Goal: Task Accomplishment & Management: Use online tool/utility

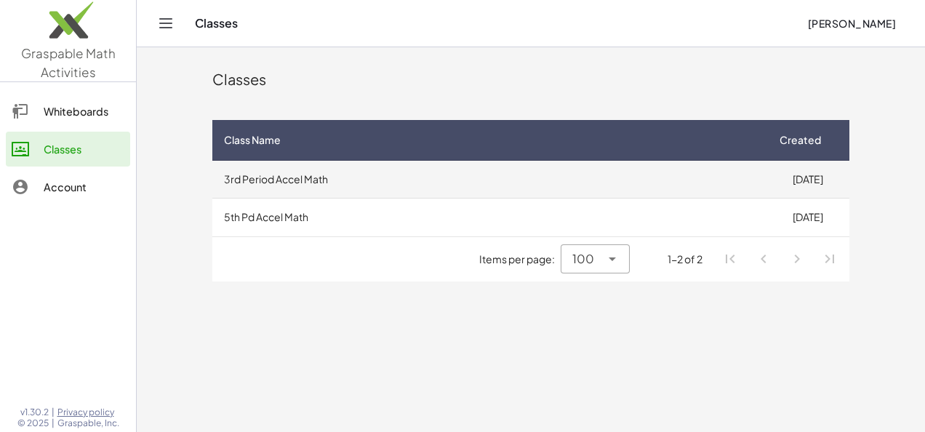
click at [480, 167] on td "3rd Period Accel Math" at bounding box center [488, 180] width 553 height 38
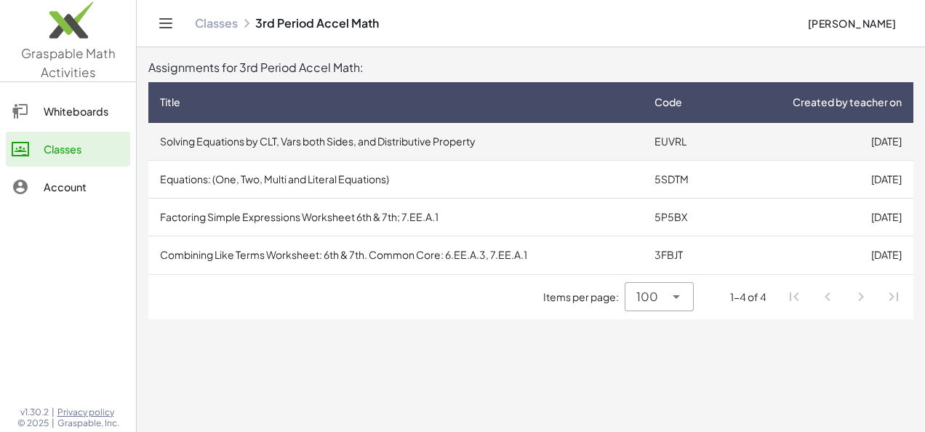
click at [552, 143] on td "Solving Equations by CLT, Vars both Sides, and Distributive Property" at bounding box center [395, 142] width 495 height 38
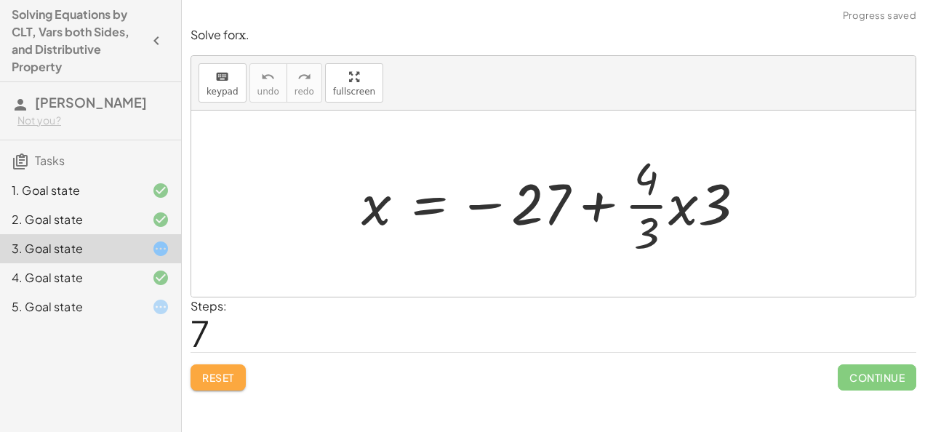
click at [215, 384] on button "Reset" at bounding box center [218, 377] width 55 height 26
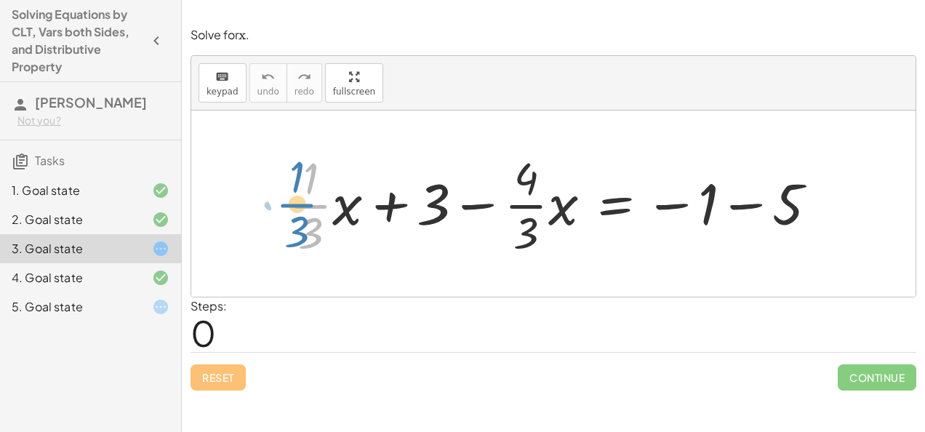
drag, startPoint x: 320, startPoint y: 204, endPoint x: 308, endPoint y: 204, distance: 11.7
click at [308, 204] on div at bounding box center [558, 204] width 555 height 112
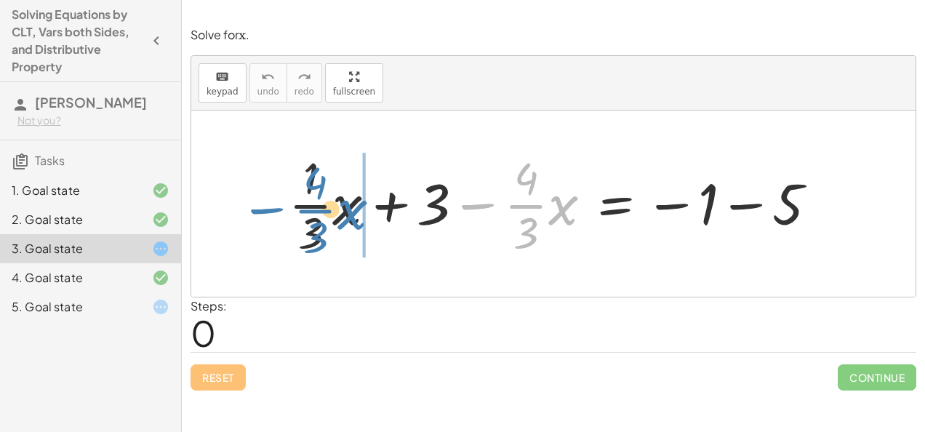
drag, startPoint x: 463, startPoint y: 203, endPoint x: 244, endPoint y: 202, distance: 218.2
click at [244, 202] on div "− · · 4 · 3 · x + · · 1 · 3 · x + 3 − · · 4 · 3 · x = − 1 − 5" at bounding box center [553, 204] width 724 height 186
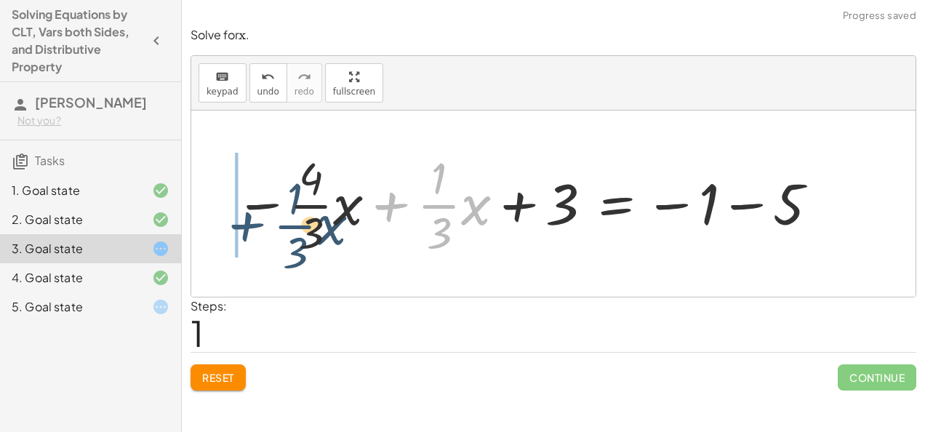
drag, startPoint x: 384, startPoint y: 208, endPoint x: 220, endPoint y: 229, distance: 165.7
click at [220, 229] on div "+ · · 1 · 3 · x + 3 − · · 4 · 3 · x = − 1 − 5 + · · 1 · 3 · x + · · 1 · 3 · x +…" at bounding box center [522, 203] width 618 height 119
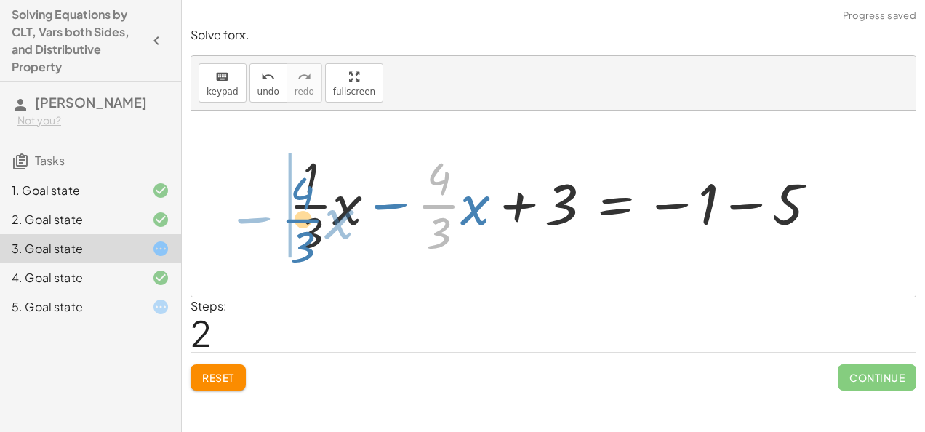
drag, startPoint x: 432, startPoint y: 207, endPoint x: 284, endPoint y: 214, distance: 148.5
click at [284, 214] on div at bounding box center [558, 204] width 555 height 112
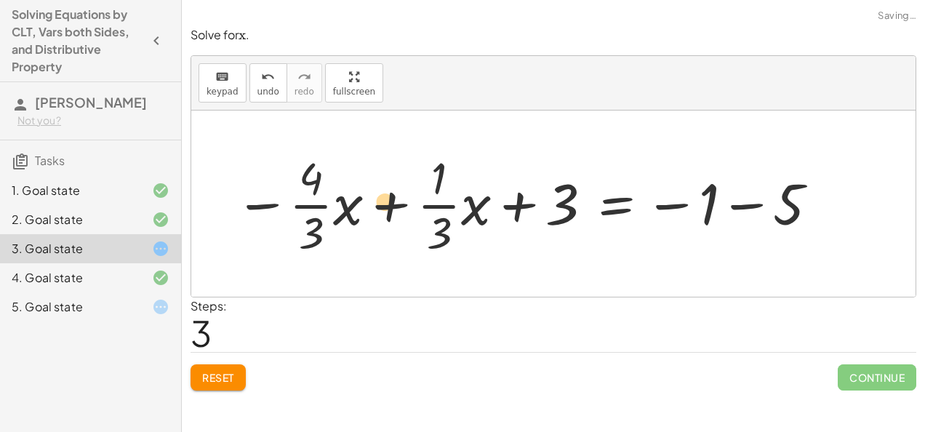
drag, startPoint x: 298, startPoint y: 210, endPoint x: 396, endPoint y: 204, distance: 97.7
click at [396, 204] on div at bounding box center [528, 204] width 600 height 112
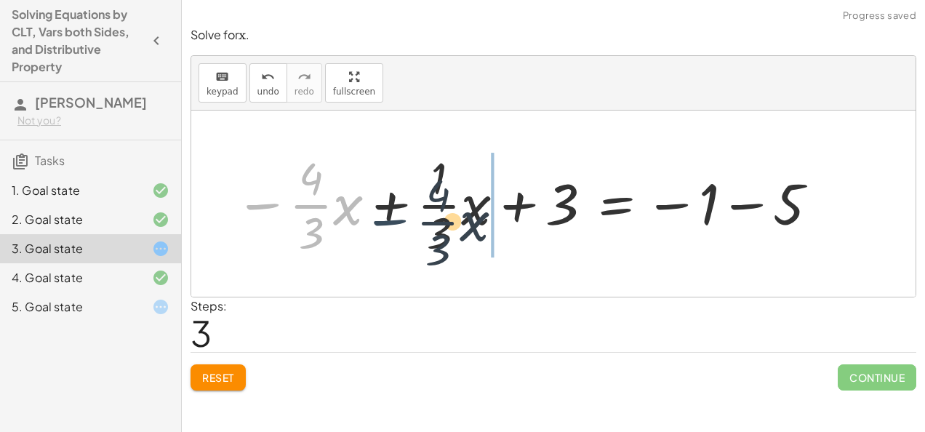
drag, startPoint x: 256, startPoint y: 205, endPoint x: 380, endPoint y: 215, distance: 124.0
click at [380, 215] on div at bounding box center [528, 204] width 600 height 112
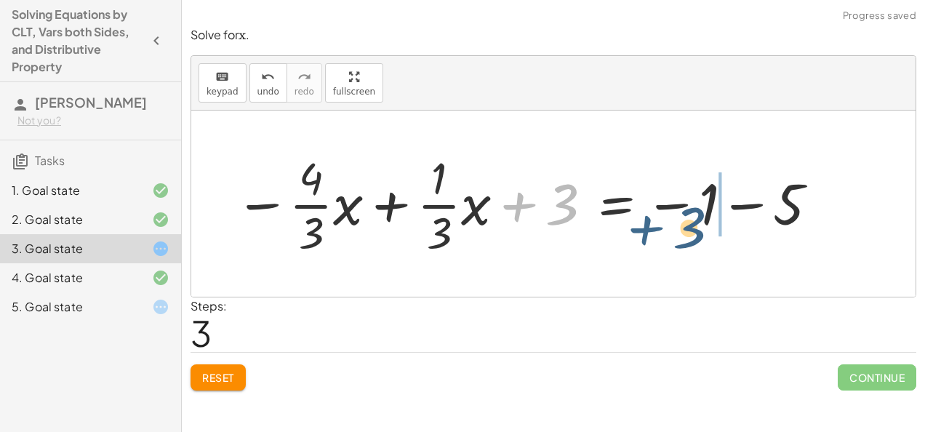
drag, startPoint x: 518, startPoint y: 206, endPoint x: 662, endPoint y: 235, distance: 146.9
click at [662, 235] on div at bounding box center [528, 204] width 600 height 112
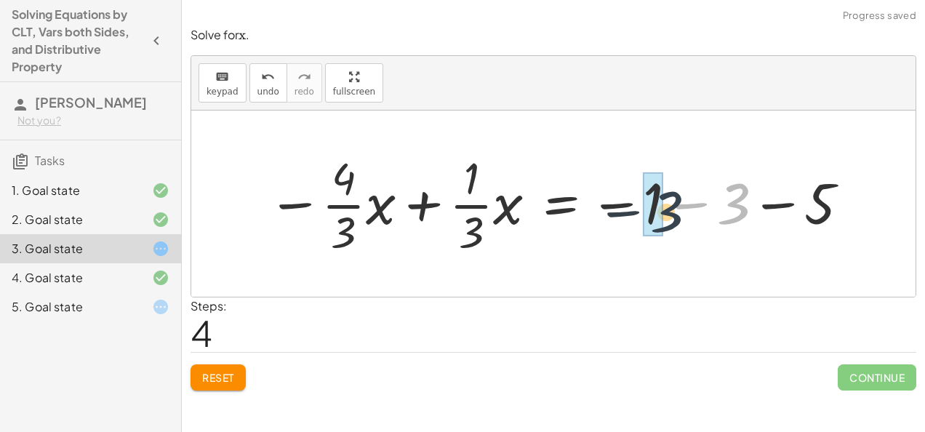
drag, startPoint x: 733, startPoint y: 201, endPoint x: 649, endPoint y: 209, distance: 84.7
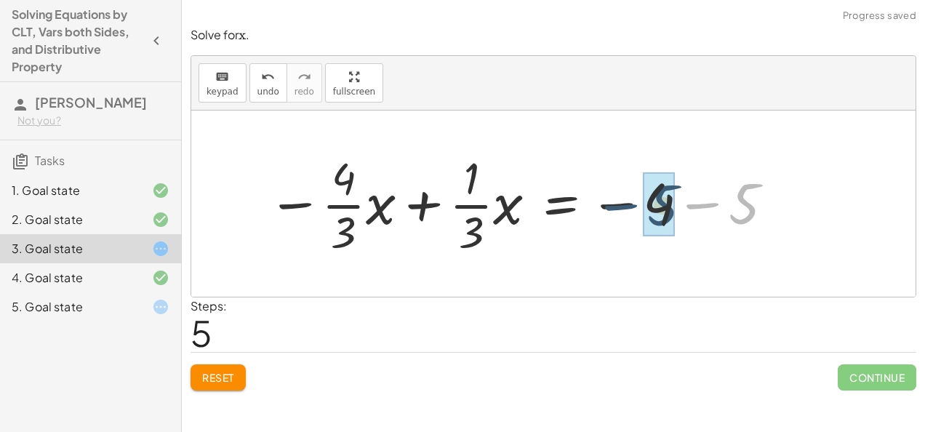
drag, startPoint x: 745, startPoint y: 198, endPoint x: 649, endPoint y: 199, distance: 96.0
click at [649, 199] on div at bounding box center [521, 204] width 523 height 112
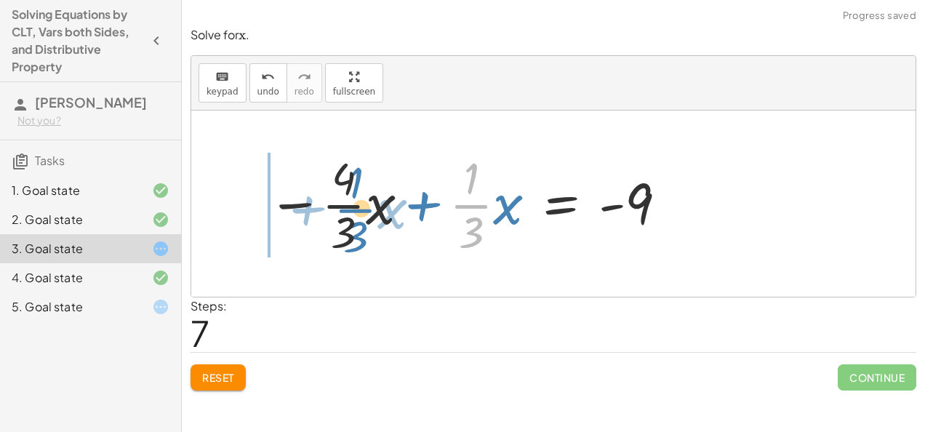
drag, startPoint x: 470, startPoint y: 204, endPoint x: 320, endPoint y: 209, distance: 149.9
click at [320, 209] on div at bounding box center [468, 204] width 416 height 112
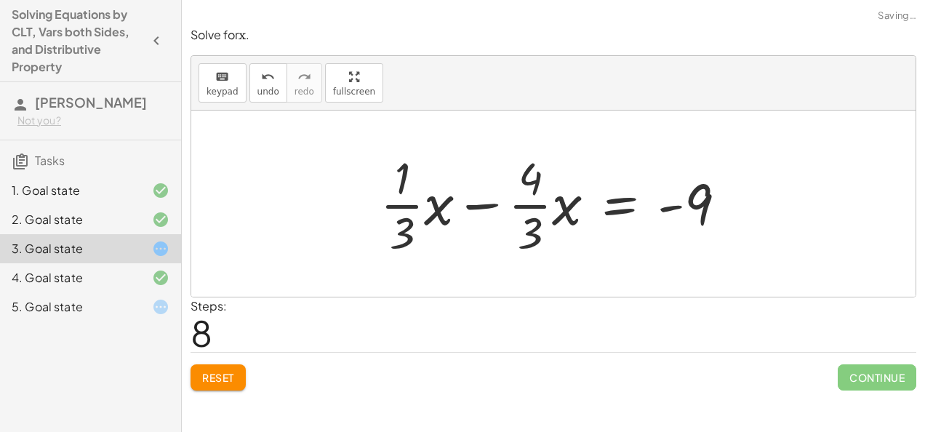
drag, startPoint x: 335, startPoint y: 205, endPoint x: 405, endPoint y: 205, distance: 70.5
click at [405, 205] on div "+ · · 1 · 3 · x + 3 − · · 4 · 3 · x = − 1 − 5 − · · 4 · 3 · x + · · 1 · 3 · x +…" at bounding box center [553, 204] width 724 height 186
drag, startPoint x: 399, startPoint y: 201, endPoint x: 526, endPoint y: 198, distance: 127.3
click at [526, 198] on div at bounding box center [559, 204] width 372 height 112
drag, startPoint x: 405, startPoint y: 208, endPoint x: 544, endPoint y: 214, distance: 139.0
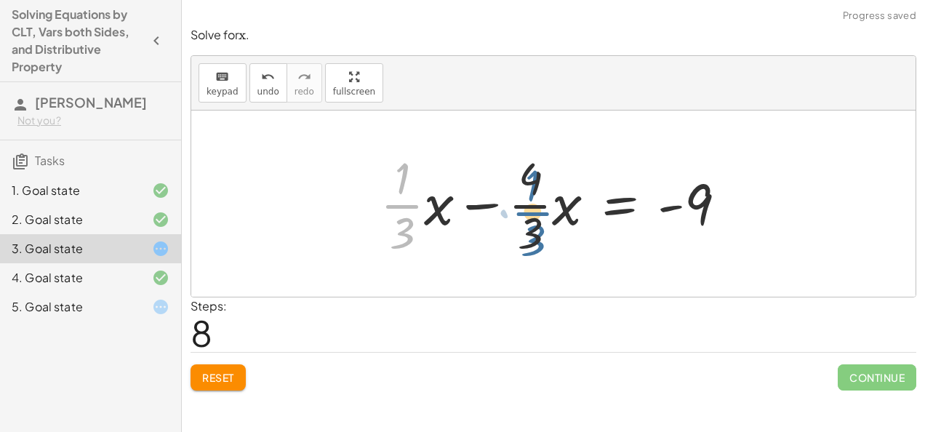
click at [544, 214] on div at bounding box center [559, 204] width 372 height 112
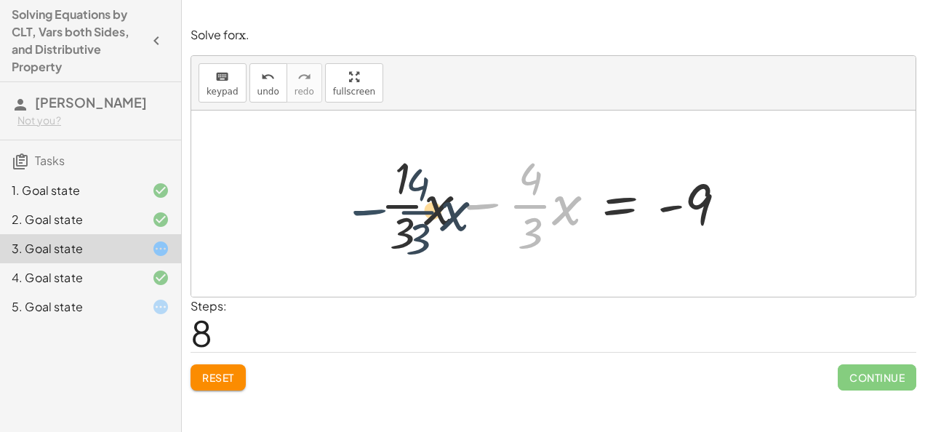
drag, startPoint x: 474, startPoint y: 202, endPoint x: 349, endPoint y: 209, distance: 125.3
click at [349, 209] on div "+ · · 1 · 3 · x + 3 − · · 4 · 3 · x = − 1 − 5 − · · 4 · 3 · x + · · 1 · 3 · x +…" at bounding box center [553, 204] width 724 height 186
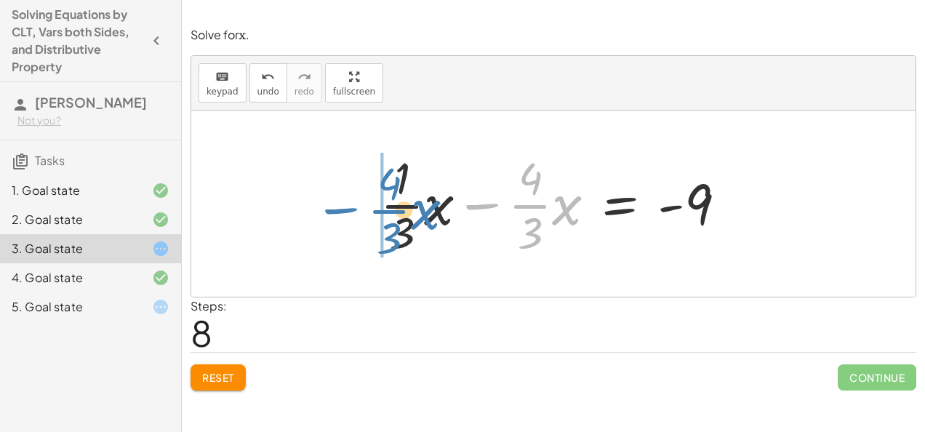
drag, startPoint x: 474, startPoint y: 206, endPoint x: 333, endPoint y: 211, distance: 141.2
click at [333, 211] on div "+ · · 1 · 3 · x + 3 − · · 4 · 3 · x = − 1 − 5 − · · 4 · 3 · x + · · 1 · 3 · x +…" at bounding box center [553, 204] width 724 height 186
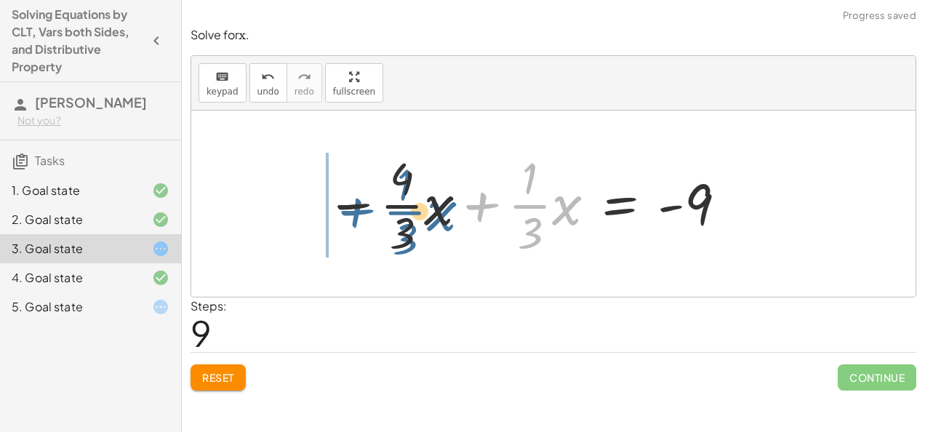
drag, startPoint x: 482, startPoint y: 212, endPoint x: 351, endPoint y: 218, distance: 131.8
click at [351, 218] on div at bounding box center [527, 204] width 417 height 112
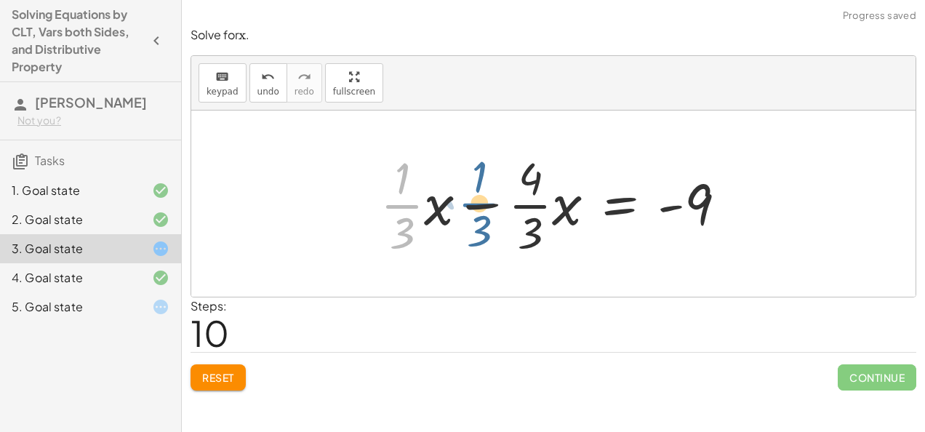
drag, startPoint x: 403, startPoint y: 201, endPoint x: 505, endPoint y: 198, distance: 102.6
click at [505, 198] on div at bounding box center [559, 204] width 372 height 112
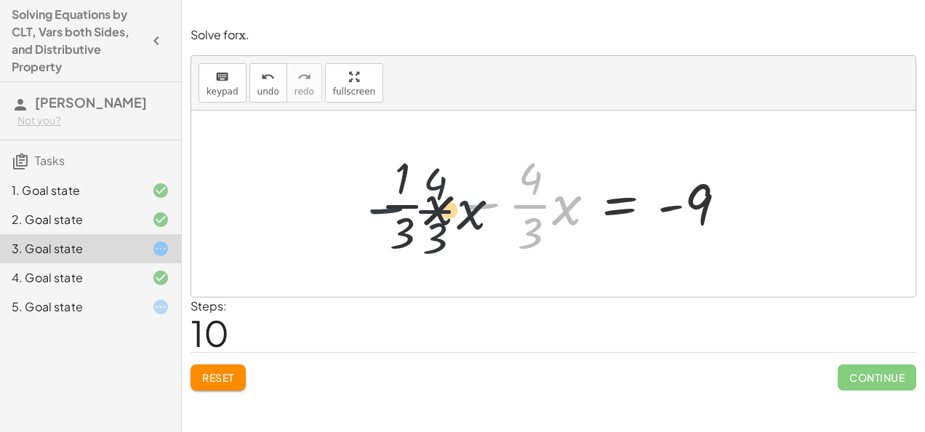
drag, startPoint x: 484, startPoint y: 201, endPoint x: 348, endPoint y: 212, distance: 136.4
click at [348, 212] on div "+ · · 1 · 3 · x + 3 − · · 4 · 3 · x = − 1 − 5 − · · 4 · 3 · x + · · 1 · 3 · x +…" at bounding box center [553, 204] width 724 height 186
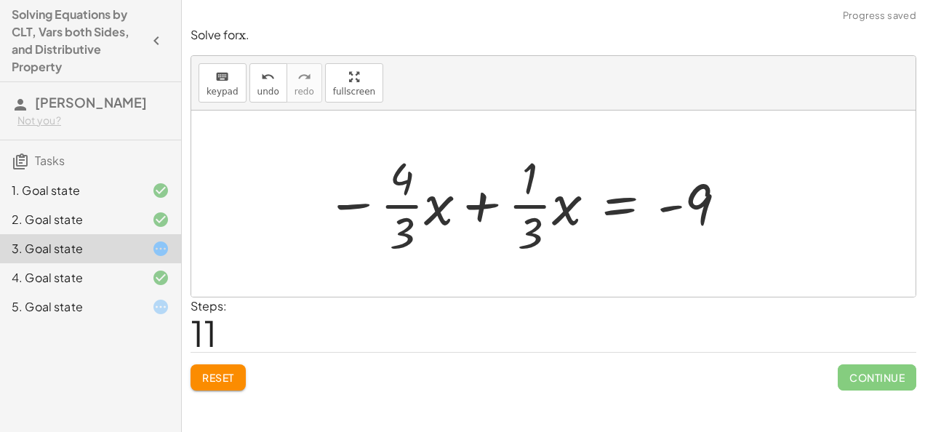
click at [220, 373] on span "Reset" at bounding box center [218, 377] width 32 height 13
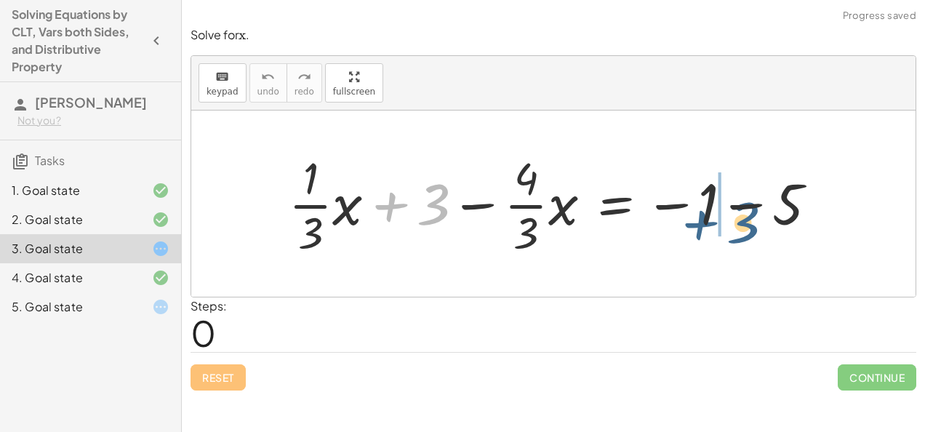
drag, startPoint x: 391, startPoint y: 198, endPoint x: 691, endPoint y: 221, distance: 301.3
click at [691, 221] on div at bounding box center [558, 204] width 555 height 112
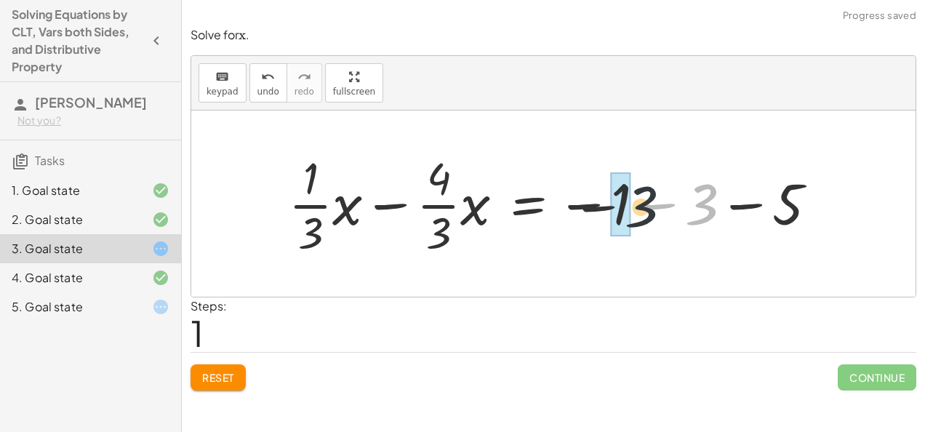
drag, startPoint x: 697, startPoint y: 204, endPoint x: 611, endPoint y: 207, distance: 85.9
click at [611, 207] on div at bounding box center [558, 204] width 555 height 112
drag, startPoint x: 783, startPoint y: 195, endPoint x: 677, endPoint y: 188, distance: 105.7
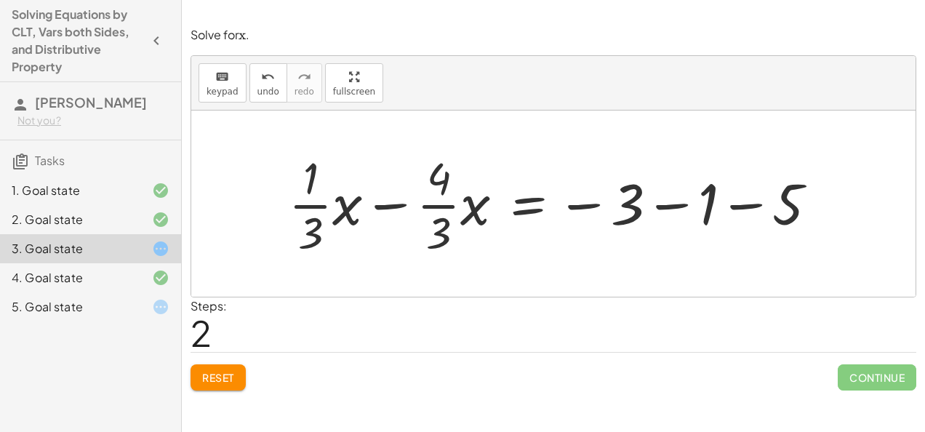
drag, startPoint x: 677, startPoint y: 188, endPoint x: 643, endPoint y: 221, distance: 47.3
click at [643, 221] on div at bounding box center [558, 204] width 555 height 112
drag, startPoint x: 742, startPoint y: 207, endPoint x: 614, endPoint y: 207, distance: 128.0
click at [614, 207] on div at bounding box center [558, 204] width 555 height 112
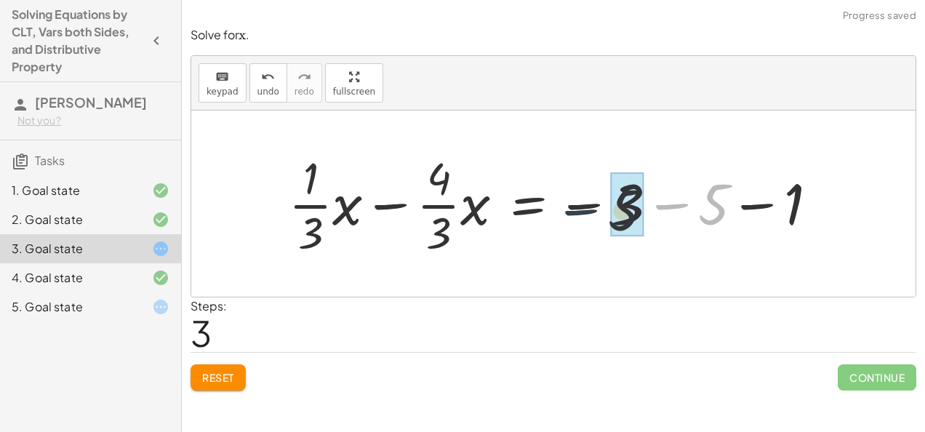
drag, startPoint x: 665, startPoint y: 203, endPoint x: 557, endPoint y: 210, distance: 107.9
drag, startPoint x: 675, startPoint y: 202, endPoint x: 597, endPoint y: 202, distance: 77.8
click at [597, 202] on div at bounding box center [558, 204] width 555 height 112
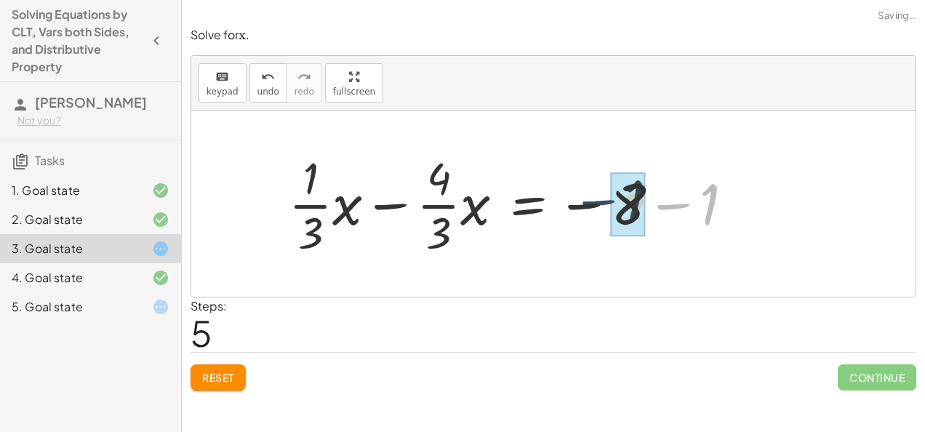
drag, startPoint x: 677, startPoint y: 209, endPoint x: 599, endPoint y: 207, distance: 77.9
click at [599, 207] on div at bounding box center [516, 204] width 471 height 112
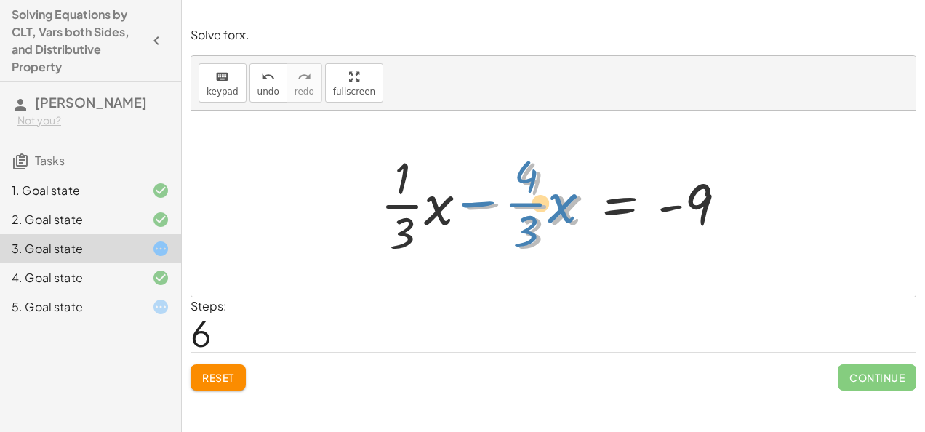
click at [480, 204] on div at bounding box center [559, 204] width 372 height 112
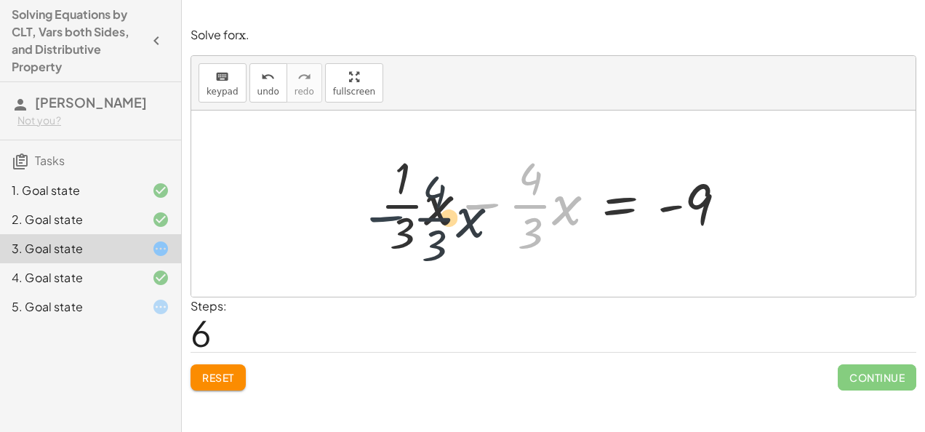
drag, startPoint x: 480, startPoint y: 201, endPoint x: 375, endPoint y: 186, distance: 105.7
click at [375, 186] on div at bounding box center [559, 204] width 372 height 112
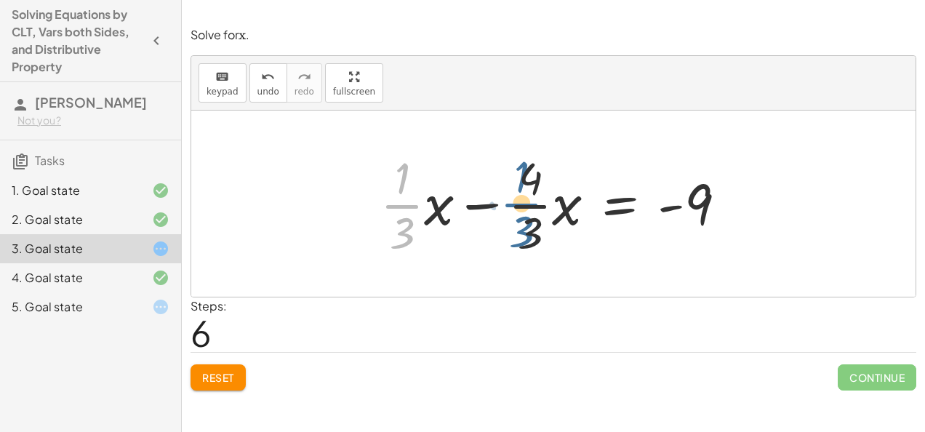
drag, startPoint x: 396, startPoint y: 207, endPoint x: 523, endPoint y: 206, distance: 127.3
click at [523, 206] on div at bounding box center [559, 204] width 372 height 112
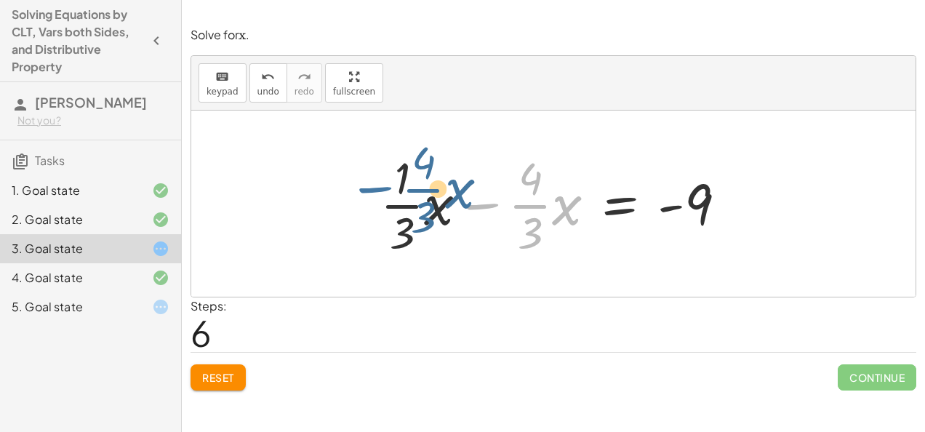
drag, startPoint x: 481, startPoint y: 205, endPoint x: 320, endPoint y: 207, distance: 161.5
click at [320, 207] on div "+ · · 1 · 3 · x + 3 − · · 4 · 3 · x = − 1 − 5 + · · 1 · 3 · x − · · 4 · 3 · x =…" at bounding box center [553, 204] width 724 height 186
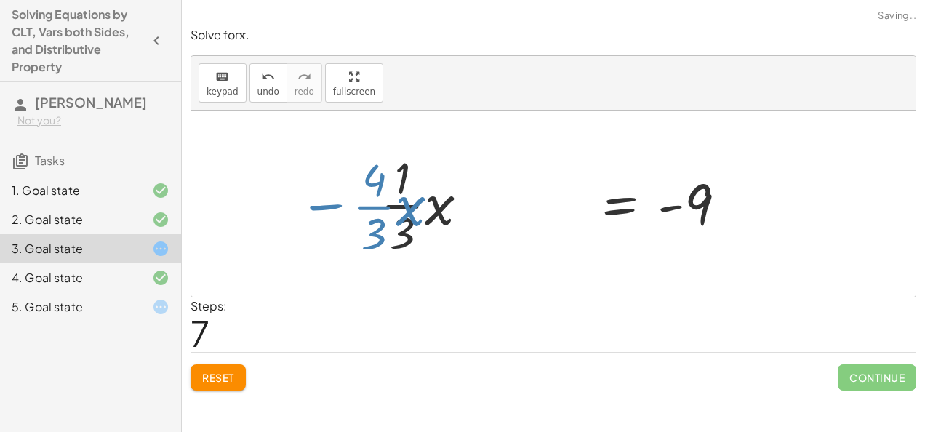
click at [319, 207] on div at bounding box center [527, 204] width 417 height 112
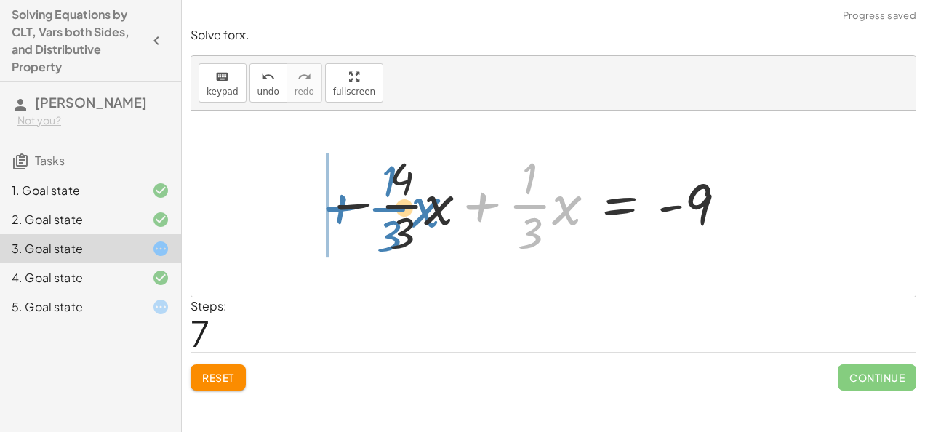
drag, startPoint x: 482, startPoint y: 204, endPoint x: 341, endPoint y: 207, distance: 141.1
click at [341, 207] on div at bounding box center [527, 204] width 417 height 112
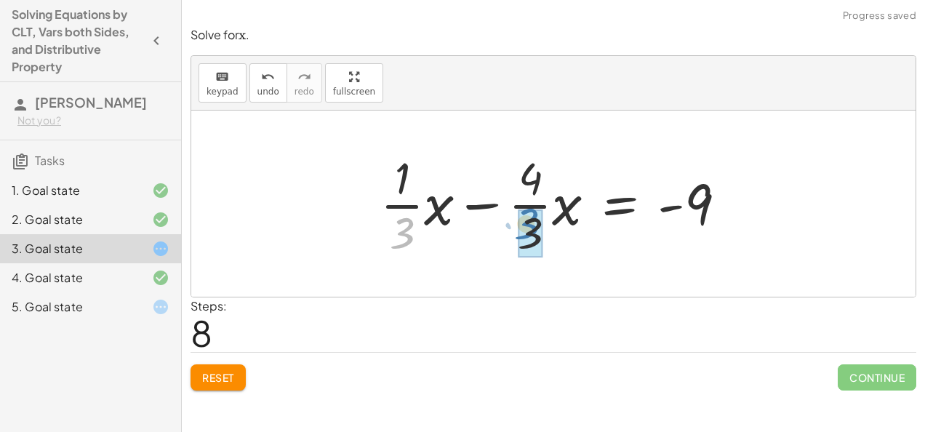
drag, startPoint x: 400, startPoint y: 239, endPoint x: 535, endPoint y: 231, distance: 135.5
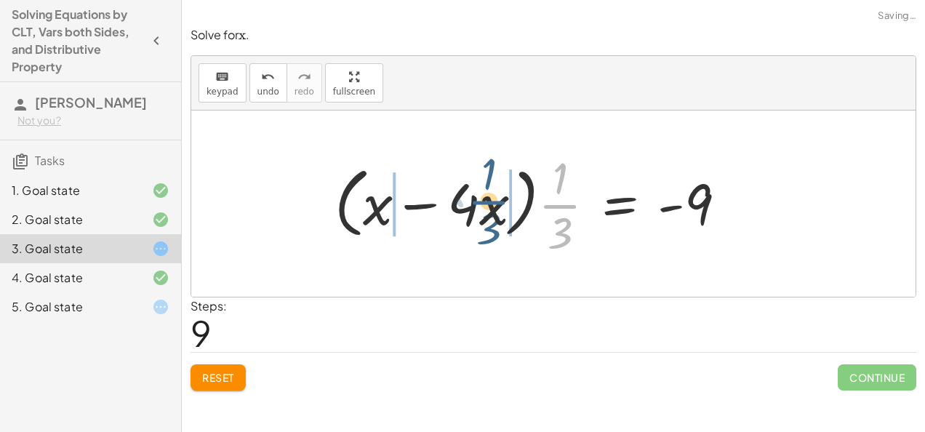
drag, startPoint x: 565, startPoint y: 206, endPoint x: 467, endPoint y: 199, distance: 98.4
click at [467, 199] on div at bounding box center [536, 204] width 418 height 112
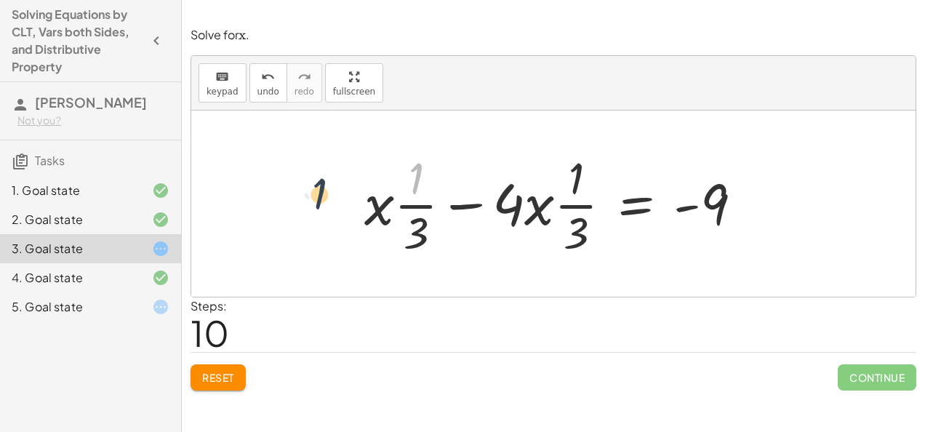
drag, startPoint x: 419, startPoint y: 180, endPoint x: 316, endPoint y: 223, distance: 111.8
drag, startPoint x: 421, startPoint y: 226, endPoint x: 321, endPoint y: 201, distance: 102.8
drag, startPoint x: 321, startPoint y: 201, endPoint x: 306, endPoint y: 223, distance: 26.6
click at [306, 223] on div at bounding box center [553, 204] width 724 height 186
drag, startPoint x: 385, startPoint y: 214, endPoint x: 253, endPoint y: 209, distance: 132.5
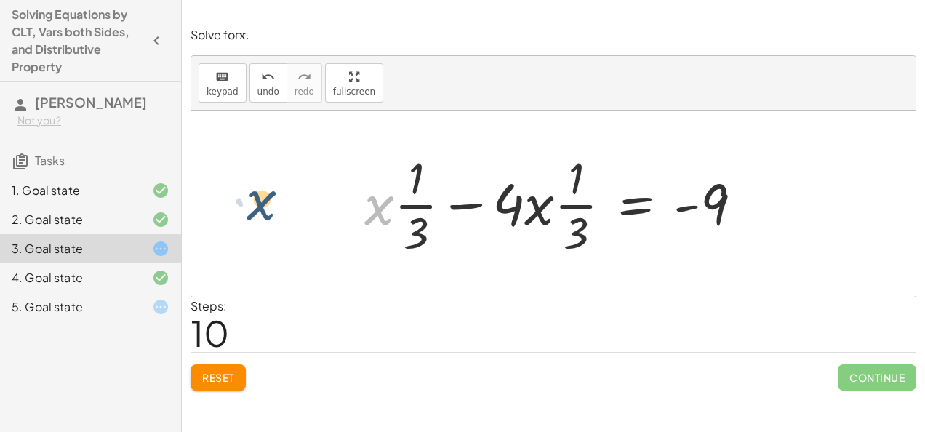
click at [253, 209] on div "+ · · 1 · 3 · x + 3 − · · 4 · 3 · x = − 1 − 5 + · · 1 · 3 · x − · · 4 · 3 · x =…" at bounding box center [553, 204] width 724 height 186
drag, startPoint x: 416, startPoint y: 226, endPoint x: 569, endPoint y: 215, distance: 153.2
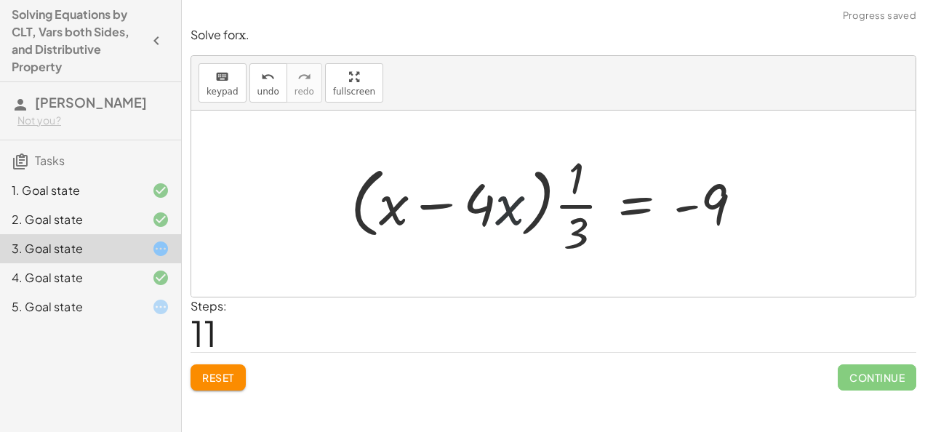
click at [503, 204] on div at bounding box center [552, 204] width 418 height 112
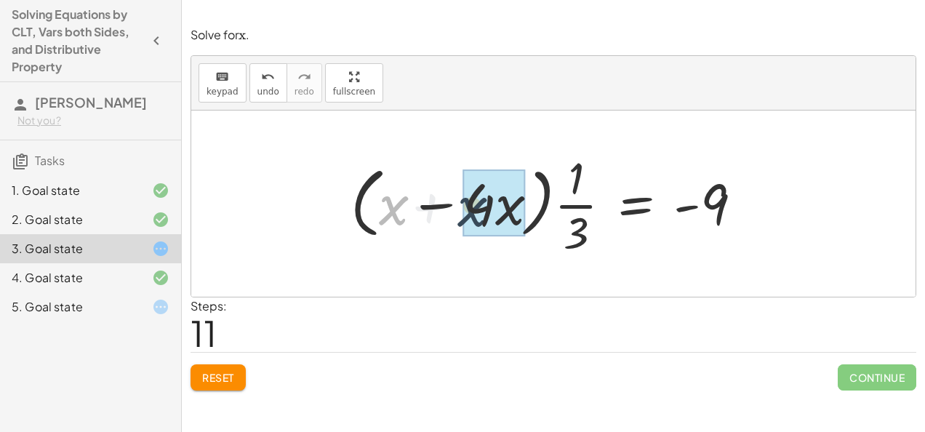
drag, startPoint x: 394, startPoint y: 209, endPoint x: 520, endPoint y: 204, distance: 126.0
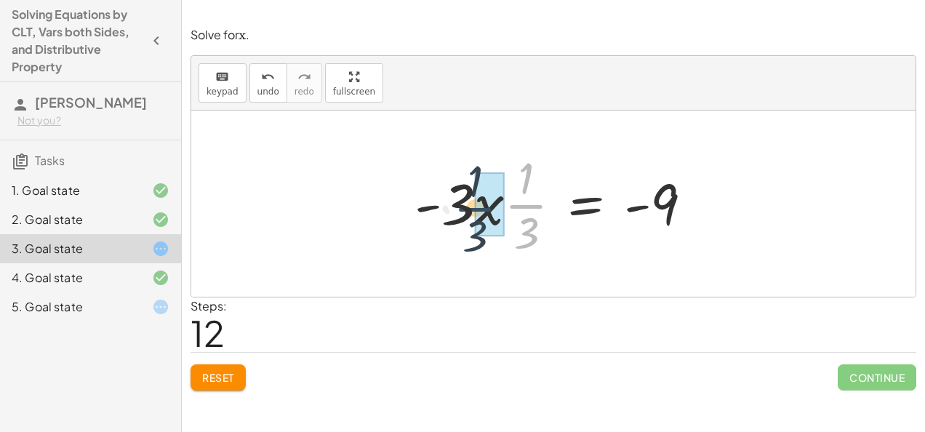
drag, startPoint x: 522, startPoint y: 208, endPoint x: 468, endPoint y: 211, distance: 53.9
click at [468, 211] on div at bounding box center [559, 204] width 304 height 112
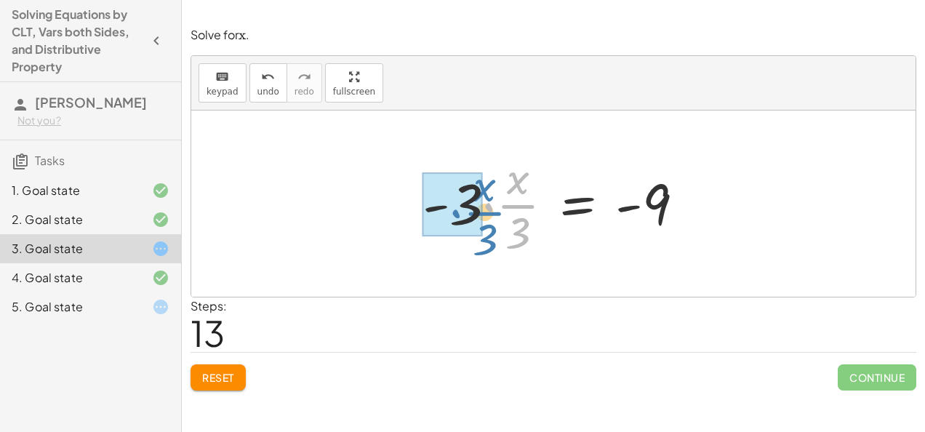
drag, startPoint x: 489, startPoint y: 206, endPoint x: 427, endPoint y: 220, distance: 64.1
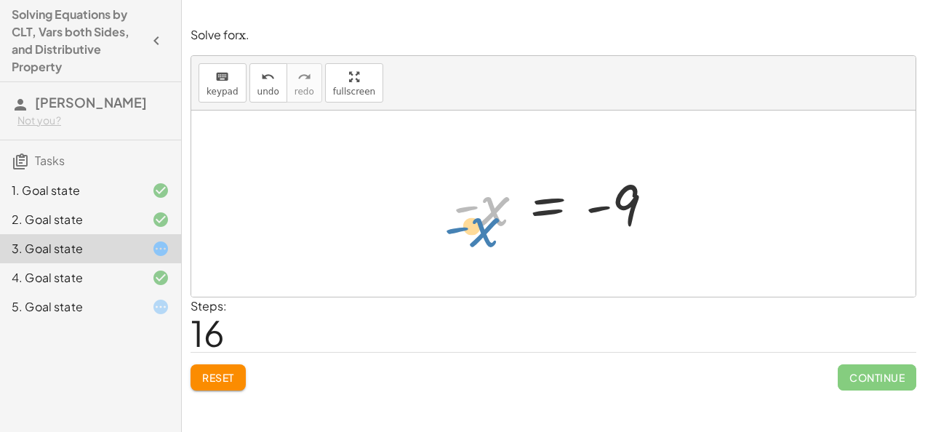
drag, startPoint x: 497, startPoint y: 211, endPoint x: 468, endPoint y: 229, distance: 34.3
click at [468, 229] on div at bounding box center [559, 204] width 227 height 72
drag, startPoint x: 460, startPoint y: 208, endPoint x: 629, endPoint y: 236, distance: 171.7
click at [629, 236] on div at bounding box center [559, 204] width 227 height 72
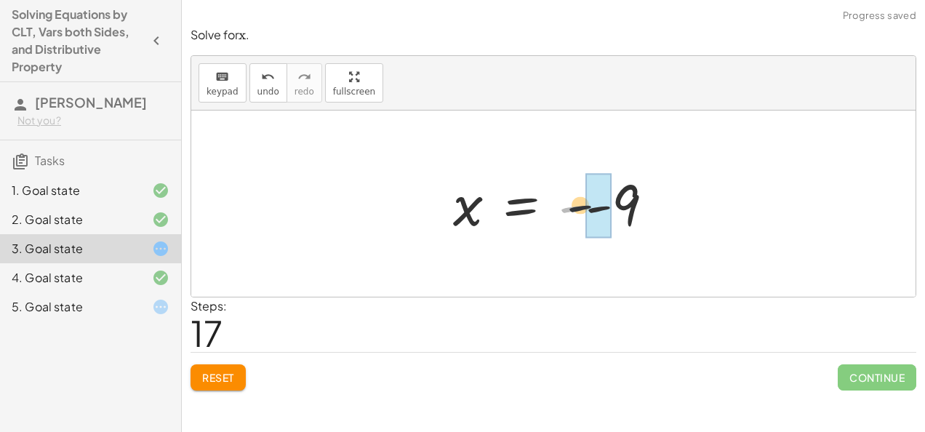
drag, startPoint x: 566, startPoint y: 209, endPoint x: 616, endPoint y: 209, distance: 50.2
click at [616, 209] on div at bounding box center [559, 204] width 227 height 72
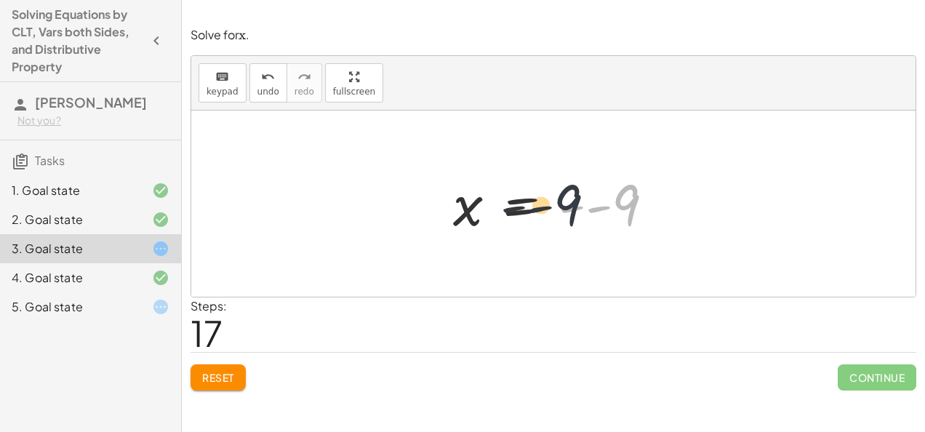
drag, startPoint x: 633, startPoint y: 201, endPoint x: 567, endPoint y: 201, distance: 65.5
click at [567, 201] on div at bounding box center [559, 204] width 227 height 72
drag, startPoint x: 572, startPoint y: 205, endPoint x: 601, endPoint y: 213, distance: 30.9
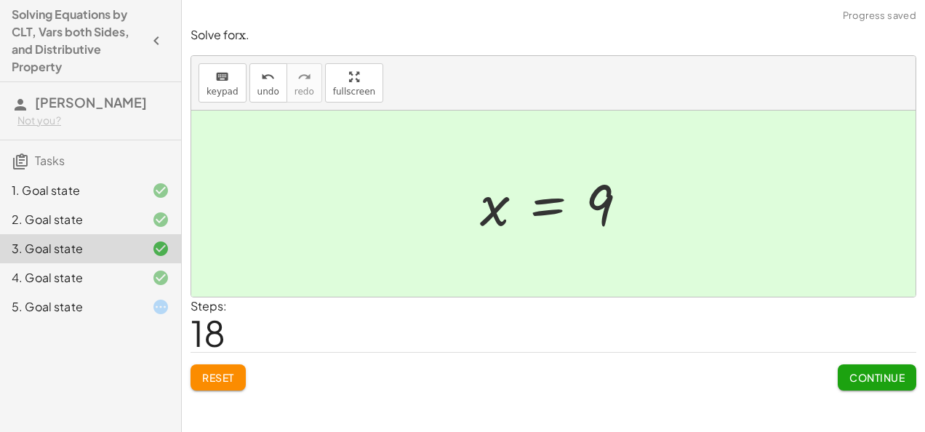
click at [883, 372] on span "Continue" at bounding box center [876, 377] width 55 height 13
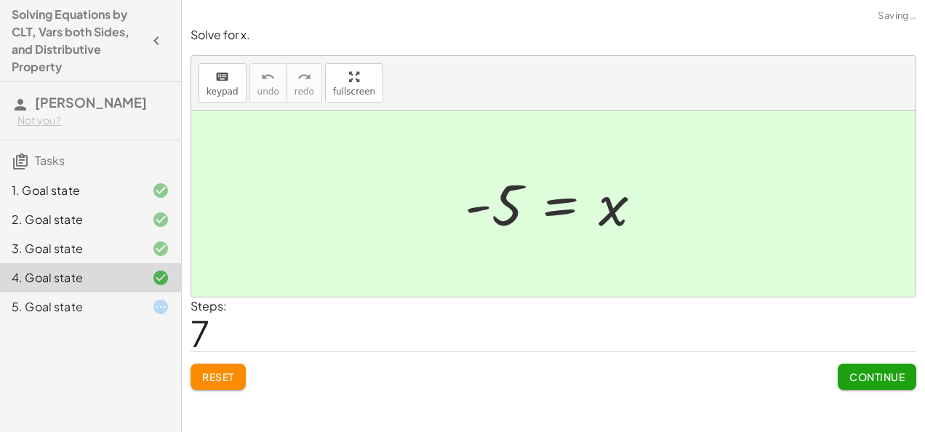
click at [873, 381] on span "Continue" at bounding box center [876, 376] width 55 height 13
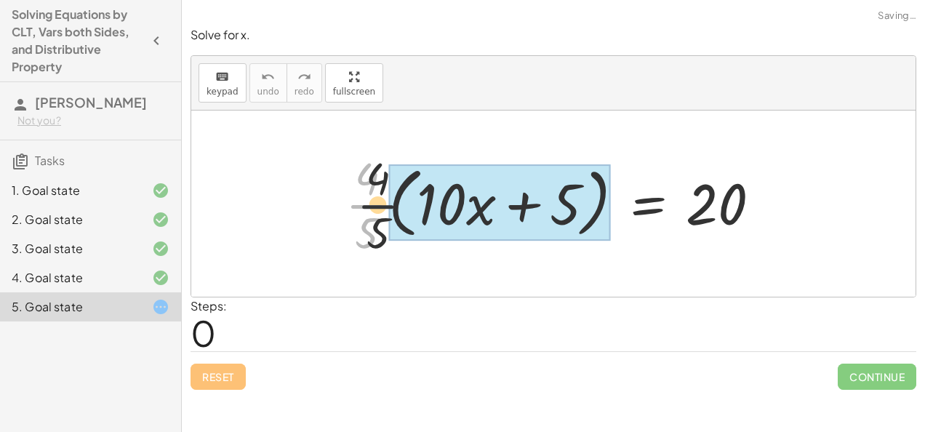
drag, startPoint x: 370, startPoint y: 205, endPoint x: 444, endPoint y: 215, distance: 74.8
click at [444, 215] on div at bounding box center [558, 204] width 441 height 112
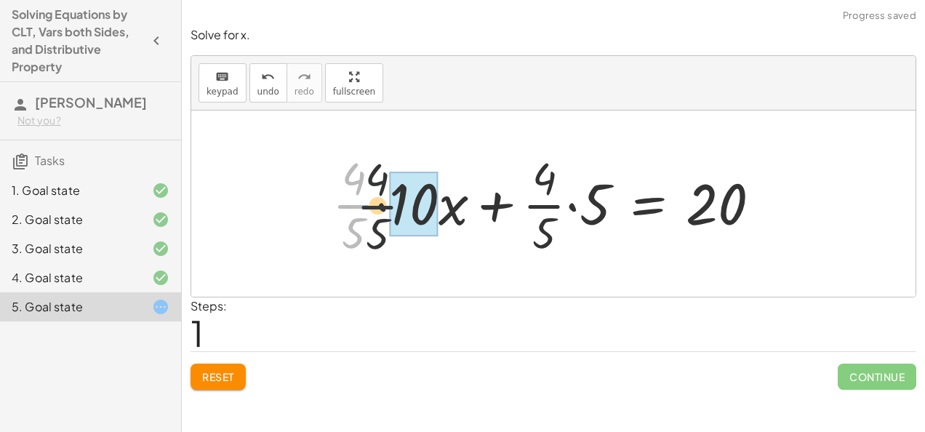
drag, startPoint x: 362, startPoint y: 204, endPoint x: 418, endPoint y: 204, distance: 56.0
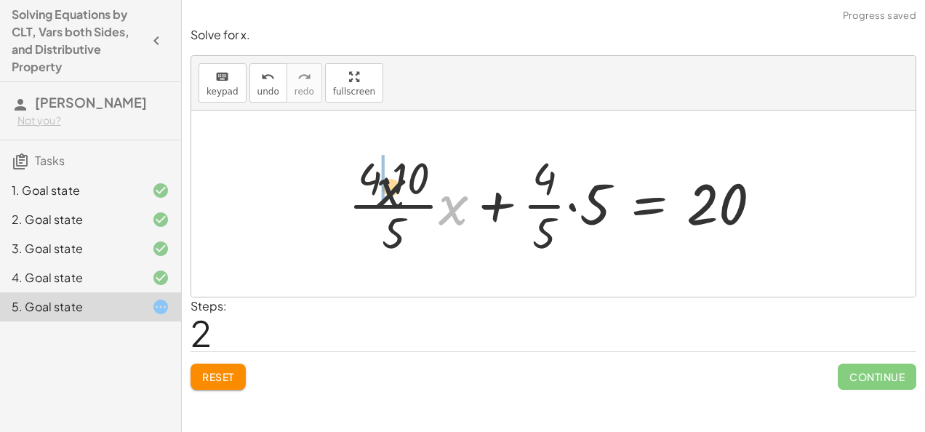
drag, startPoint x: 442, startPoint y: 204, endPoint x: 367, endPoint y: 185, distance: 78.0
click at [367, 185] on div at bounding box center [560, 204] width 439 height 112
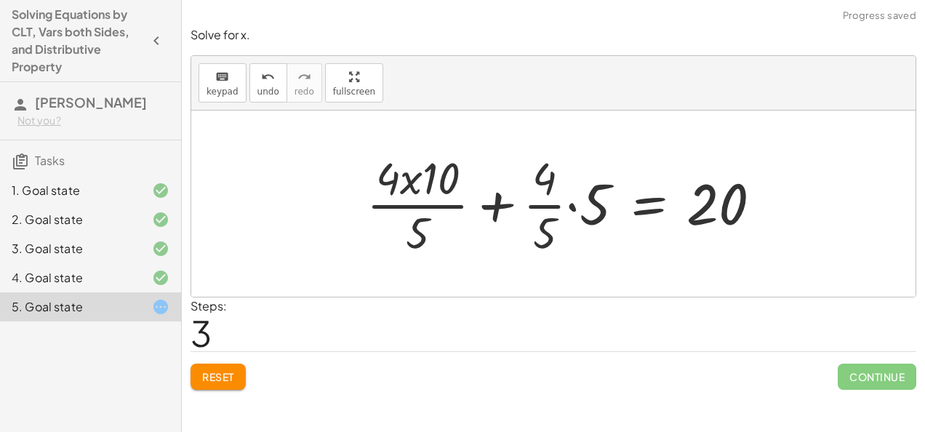
click at [242, 372] on button "Reset" at bounding box center [218, 377] width 55 height 26
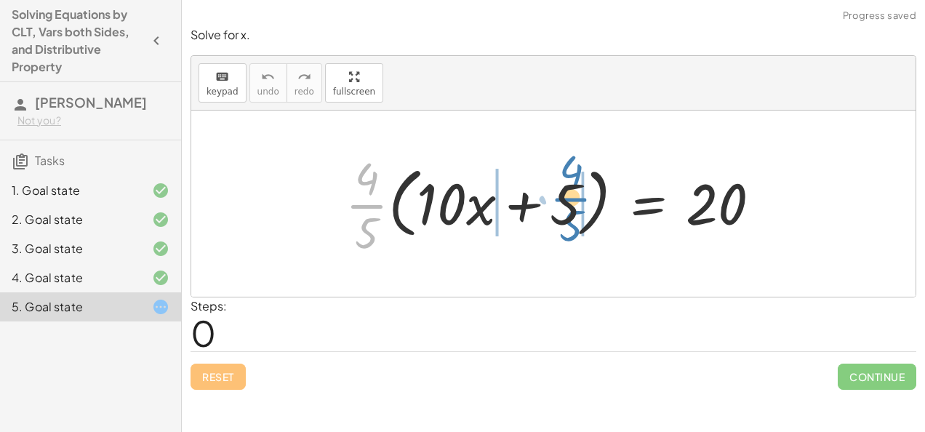
drag, startPoint x: 375, startPoint y: 204, endPoint x: 580, endPoint y: 199, distance: 204.4
click at [580, 199] on div at bounding box center [558, 204] width 441 height 112
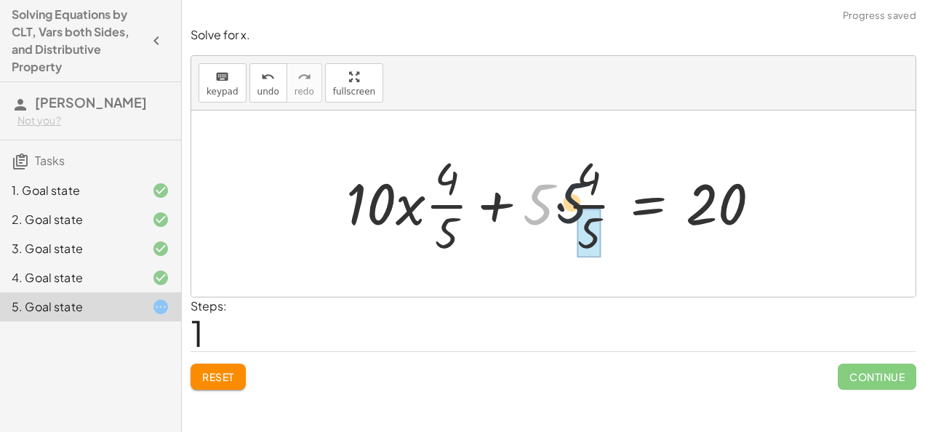
drag, startPoint x: 540, startPoint y: 204, endPoint x: 581, endPoint y: 202, distance: 41.5
click at [581, 202] on div at bounding box center [559, 204] width 441 height 112
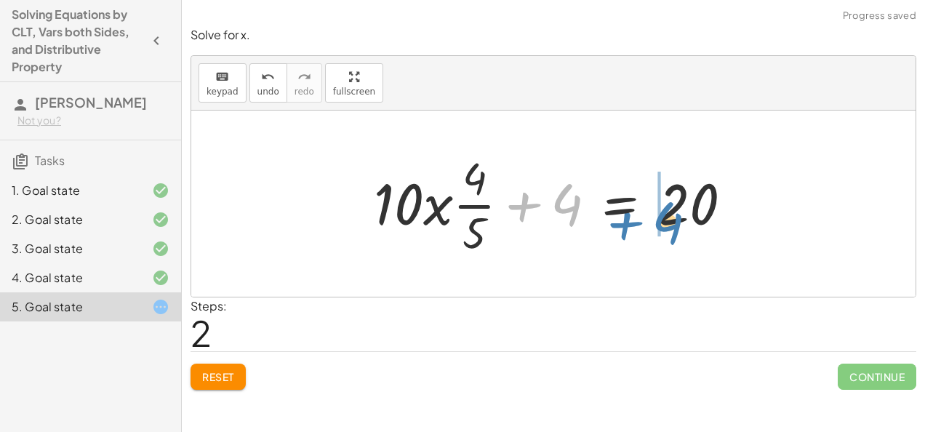
drag, startPoint x: 567, startPoint y: 210, endPoint x: 685, endPoint y: 230, distance: 119.4
click at [685, 230] on div at bounding box center [559, 204] width 385 height 112
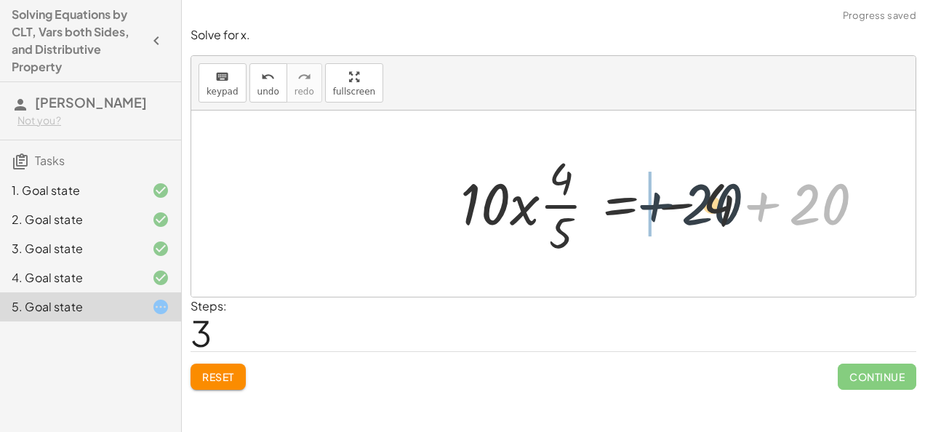
drag, startPoint x: 761, startPoint y: 203, endPoint x: 646, endPoint y: 204, distance: 114.9
click at [646, 204] on div at bounding box center [668, 204] width 430 height 112
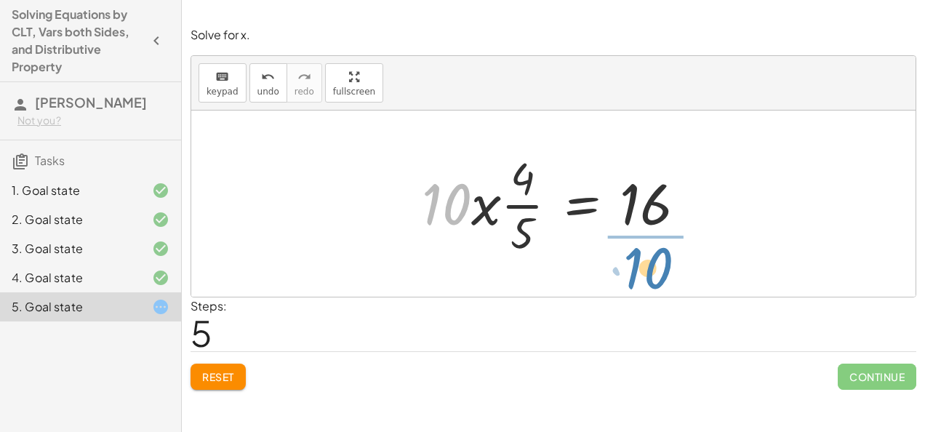
drag, startPoint x: 449, startPoint y: 206, endPoint x: 651, endPoint y: 277, distance: 213.7
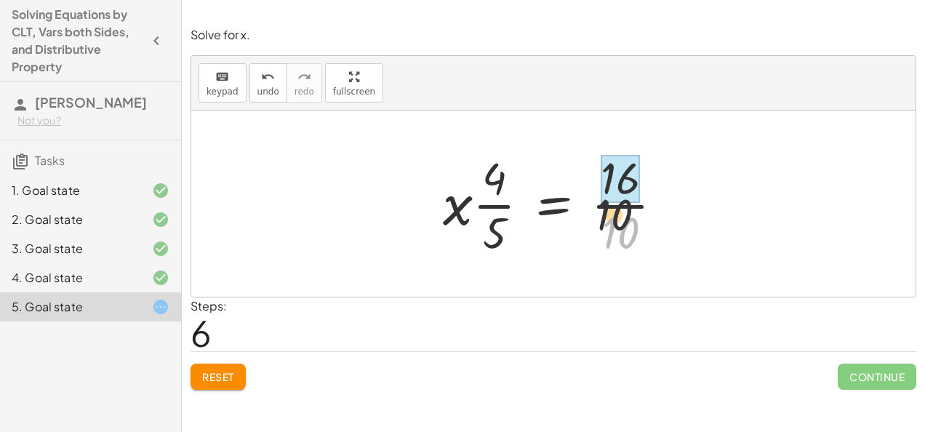
drag, startPoint x: 620, startPoint y: 230, endPoint x: 599, endPoint y: 169, distance: 64.4
click at [599, 169] on div at bounding box center [559, 204] width 247 height 112
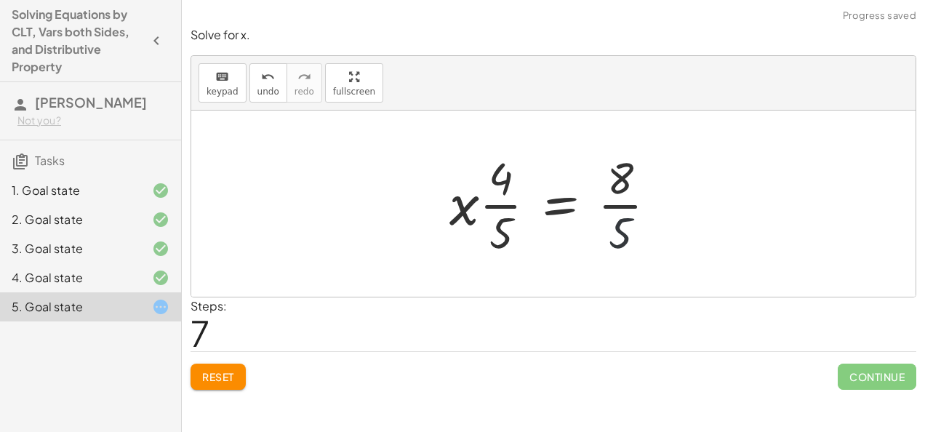
click at [624, 230] on div at bounding box center [558, 204] width 233 height 112
drag, startPoint x: 505, startPoint y: 221, endPoint x: 552, endPoint y: 241, distance: 51.5
click at [552, 241] on div at bounding box center [558, 204] width 233 height 112
drag, startPoint x: 492, startPoint y: 204, endPoint x: 603, endPoint y: 246, distance: 119.0
click at [603, 246] on div at bounding box center [558, 204] width 233 height 112
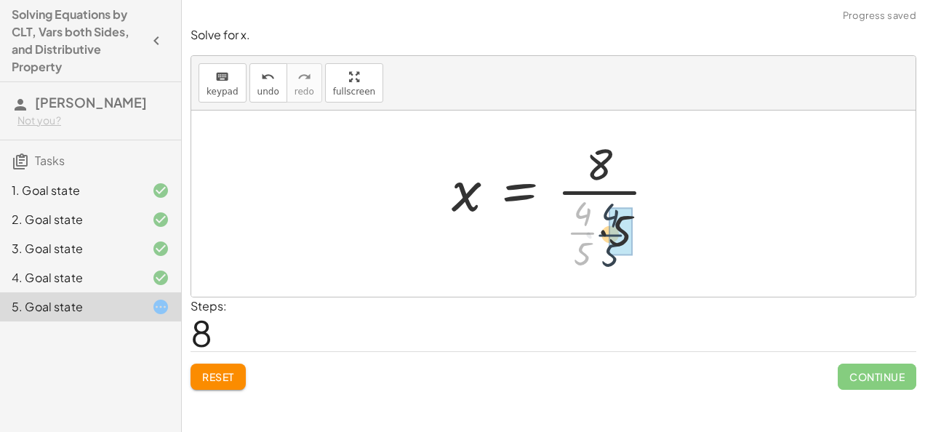
drag, startPoint x: 585, startPoint y: 230, endPoint x: 607, endPoint y: 231, distance: 21.9
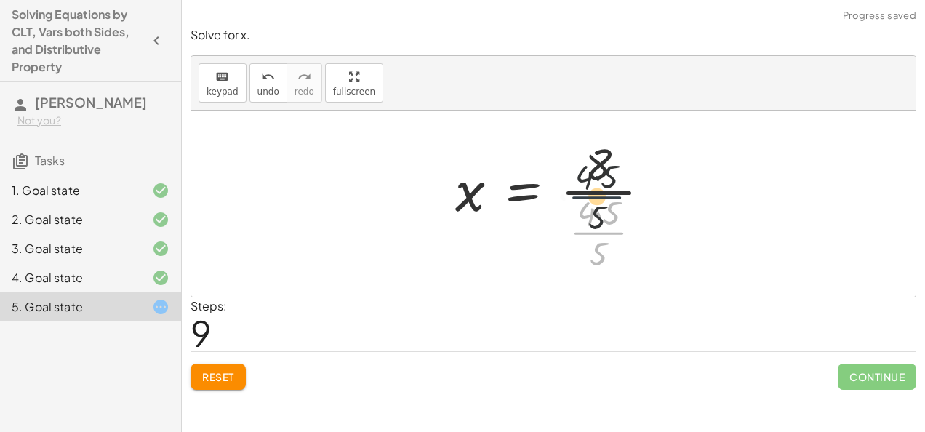
drag, startPoint x: 601, startPoint y: 230, endPoint x: 599, endPoint y: 189, distance: 40.8
click at [599, 189] on div at bounding box center [559, 204] width 222 height 140
drag, startPoint x: 597, startPoint y: 242, endPoint x: 596, endPoint y: 194, distance: 48.0
click at [596, 194] on div at bounding box center [559, 204] width 222 height 140
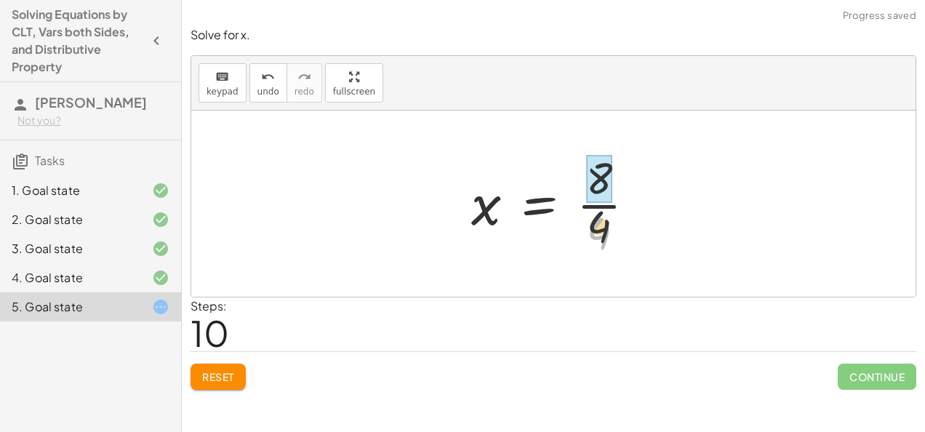
drag, startPoint x: 605, startPoint y: 230, endPoint x: 604, endPoint y: 180, distance: 49.5
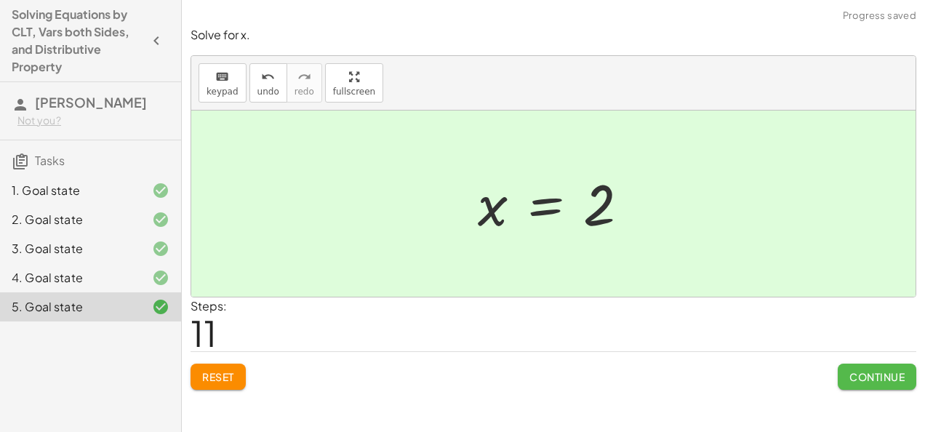
click at [854, 380] on span "Continue" at bounding box center [876, 376] width 55 height 13
